Goal: Use online tool/utility: Use online tool/utility

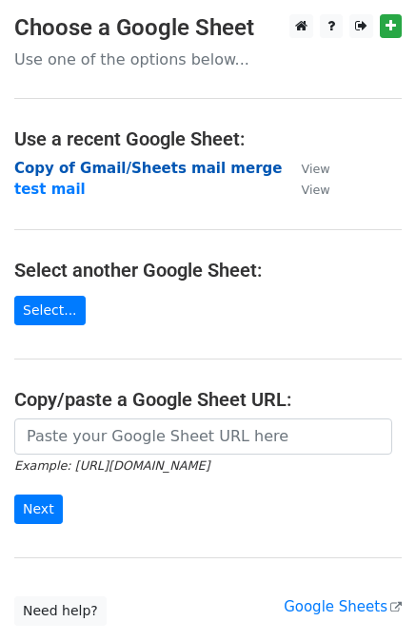
click at [126, 161] on strong "Copy of Gmail/Sheets mail merge" at bounding box center [147, 168] width 267 height 17
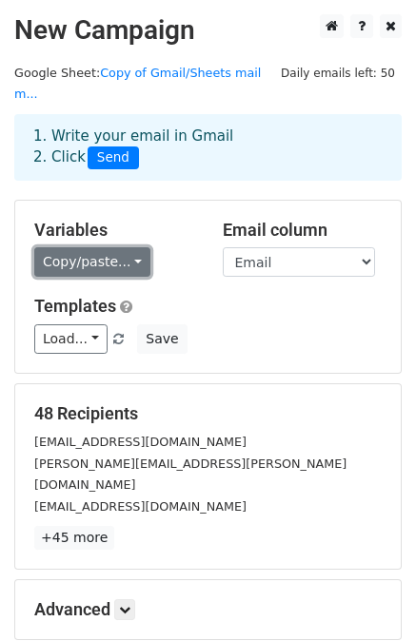
click at [109, 249] on link "Copy/paste..." at bounding box center [92, 261] width 116 height 29
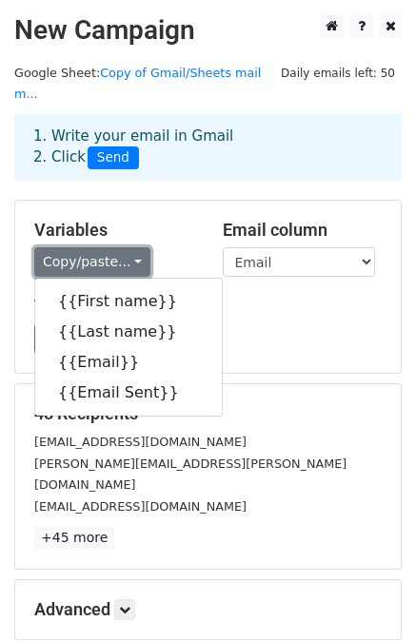
click at [109, 249] on link "Copy/paste..." at bounding box center [92, 261] width 116 height 29
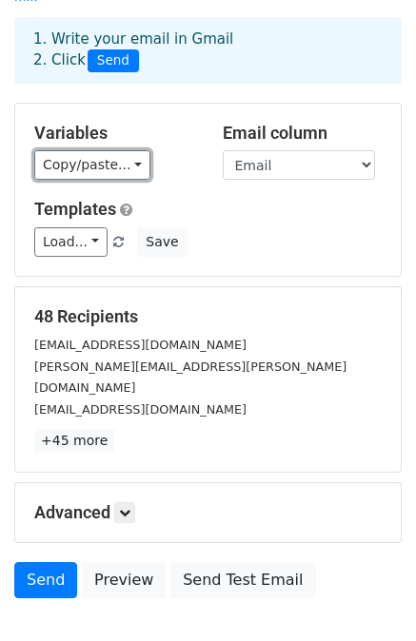
scroll to position [106, 0]
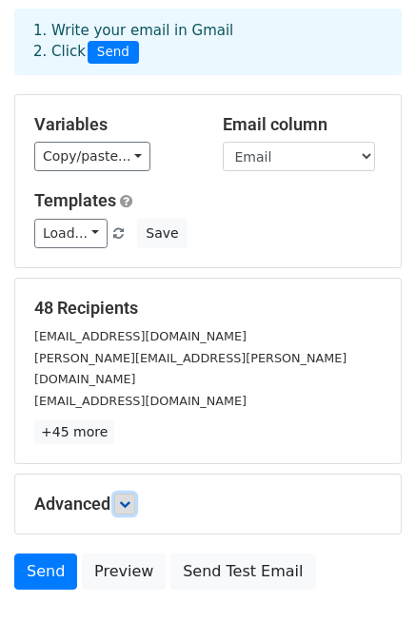
click at [120, 494] on link at bounding box center [124, 504] width 21 height 21
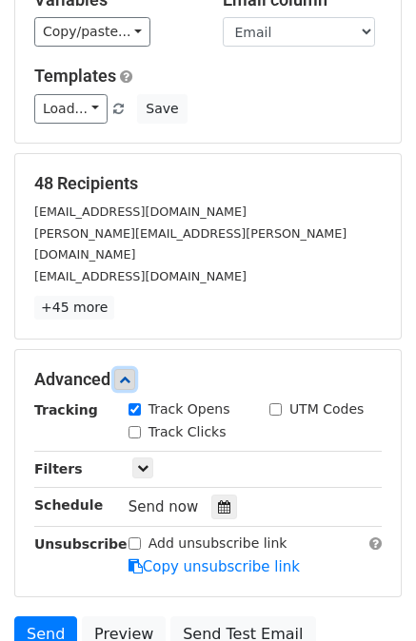
scroll to position [235, 0]
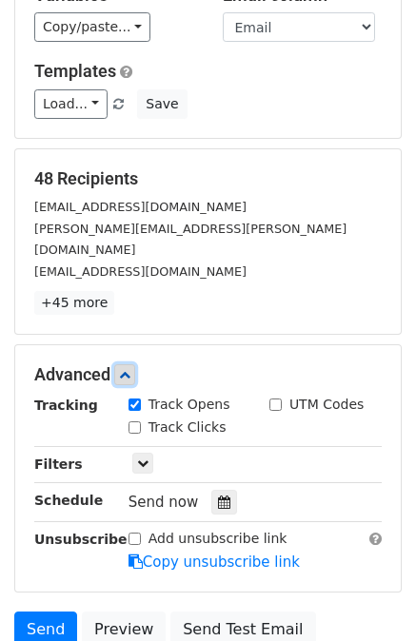
click at [128, 369] on icon at bounding box center [124, 374] width 11 height 11
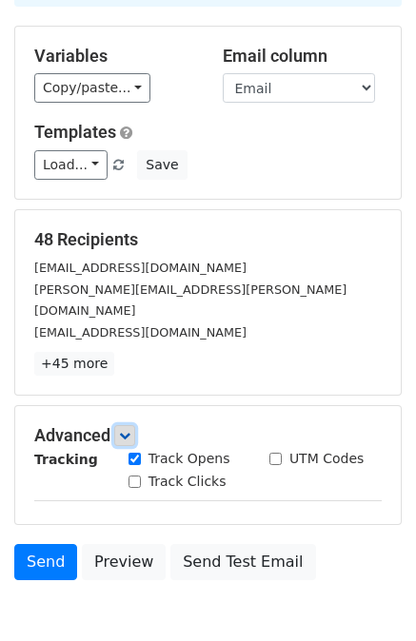
scroll to position [171, 0]
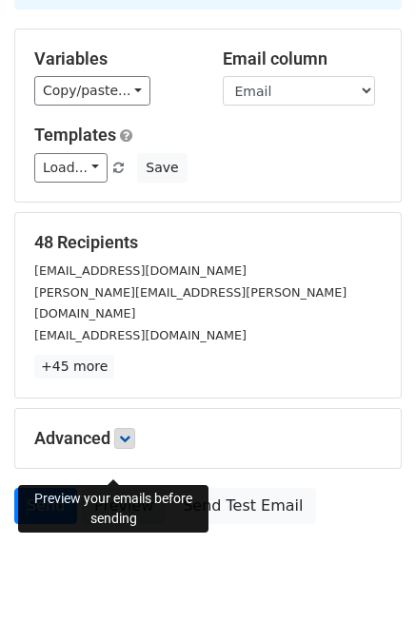
click at [122, 488] on link "Preview" at bounding box center [124, 506] width 84 height 36
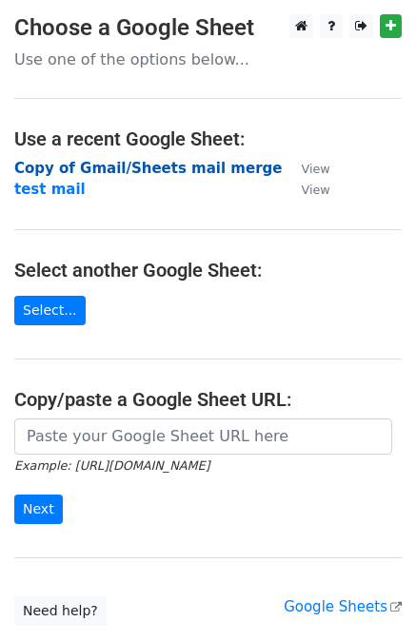
click at [103, 161] on strong "Copy of Gmail/Sheets mail merge" at bounding box center [147, 168] width 267 height 17
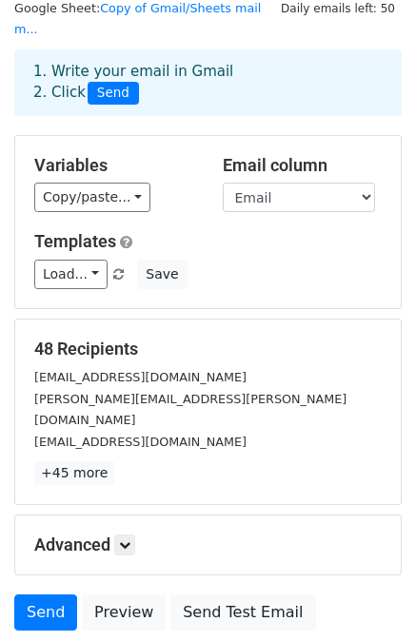
scroll to position [171, 0]
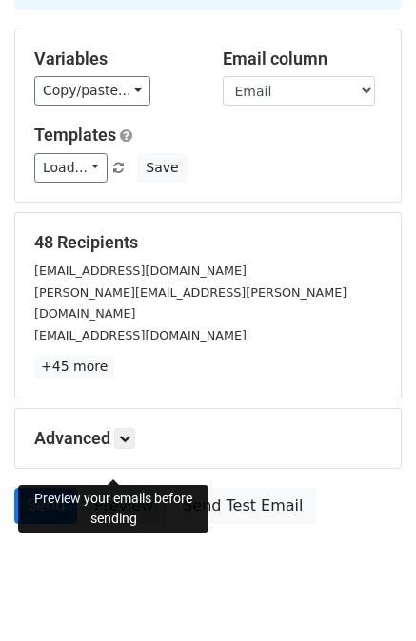
click at [111, 488] on link "Preview" at bounding box center [124, 506] width 84 height 36
